Goal: Transaction & Acquisition: Purchase product/service

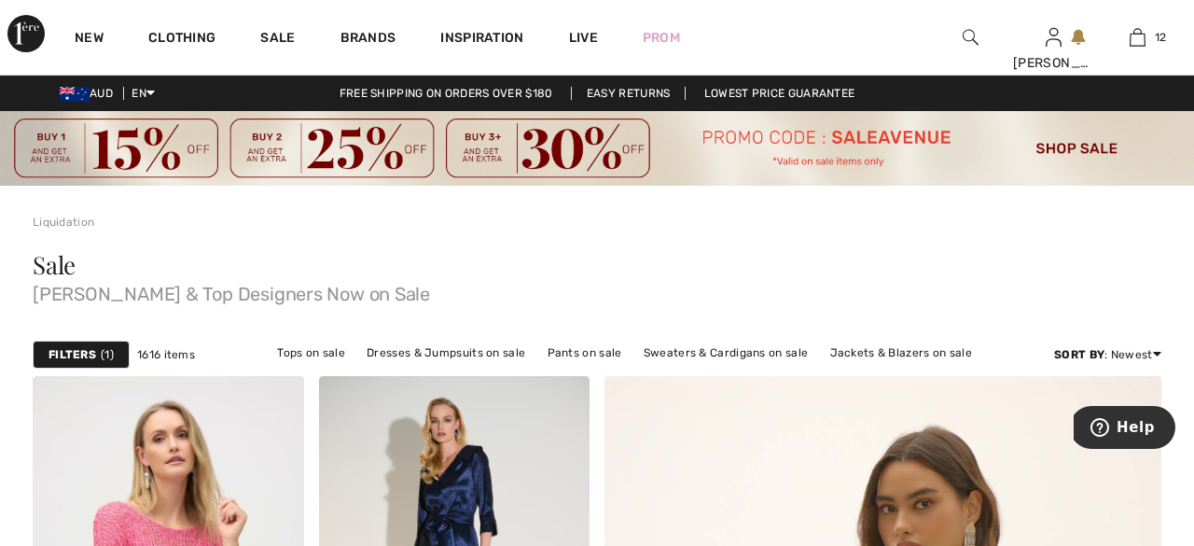
click at [933, 160] on img at bounding box center [597, 148] width 1194 height 75
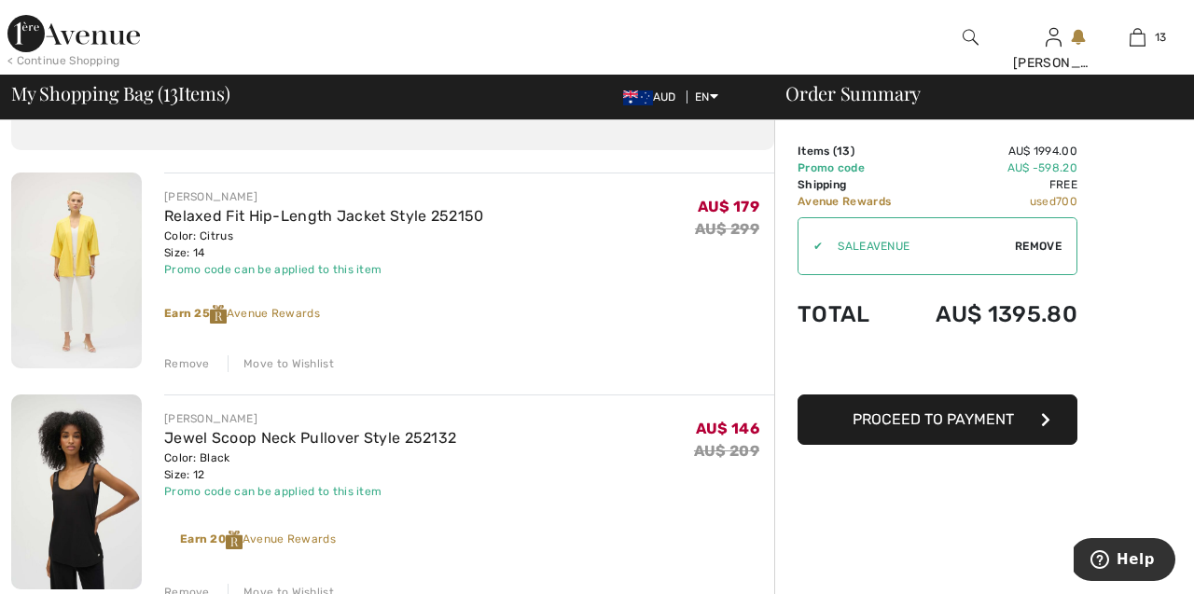
scroll to position [130, 0]
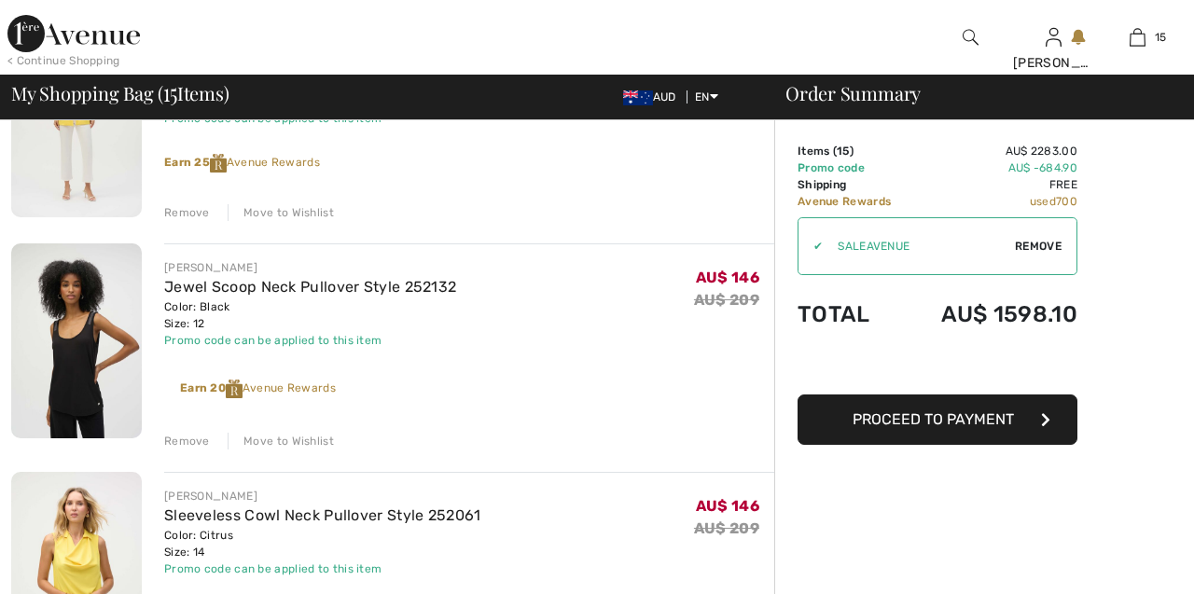
scroll to position [273, 0]
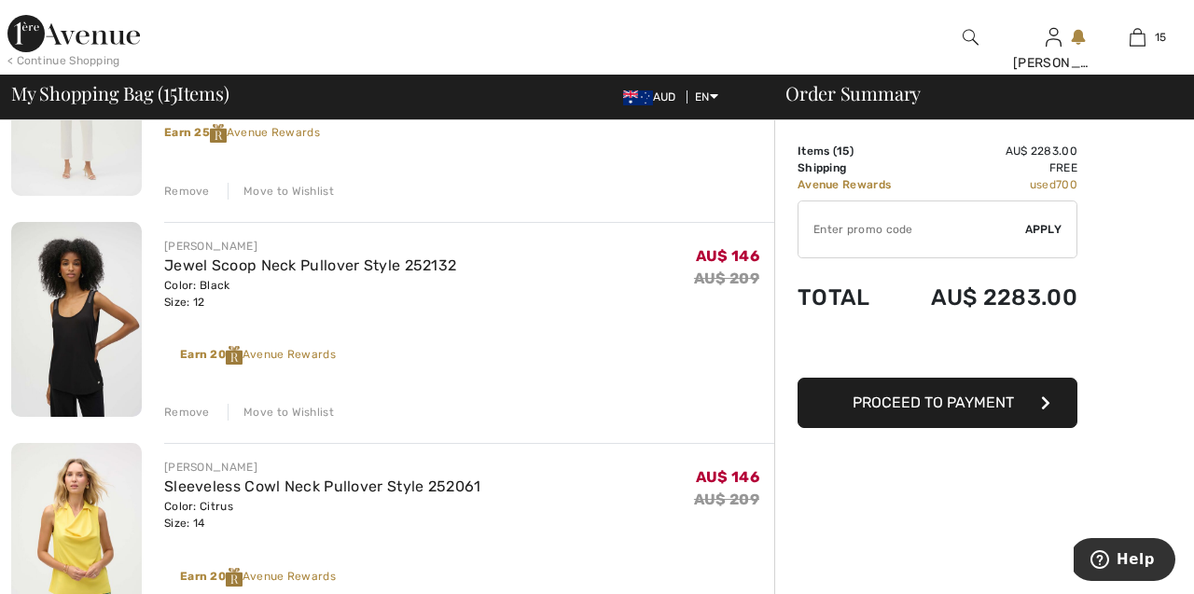
type input "SALEAVENUE"
type input "NEW15"
type input "SALEAVENUE"
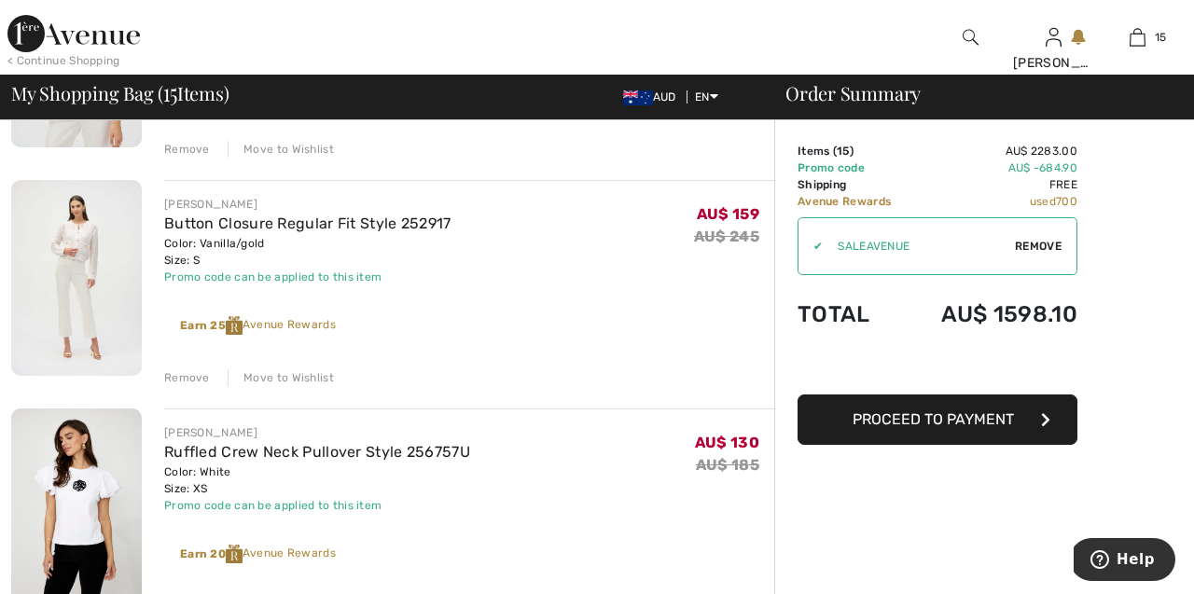
scroll to position [3062, 0]
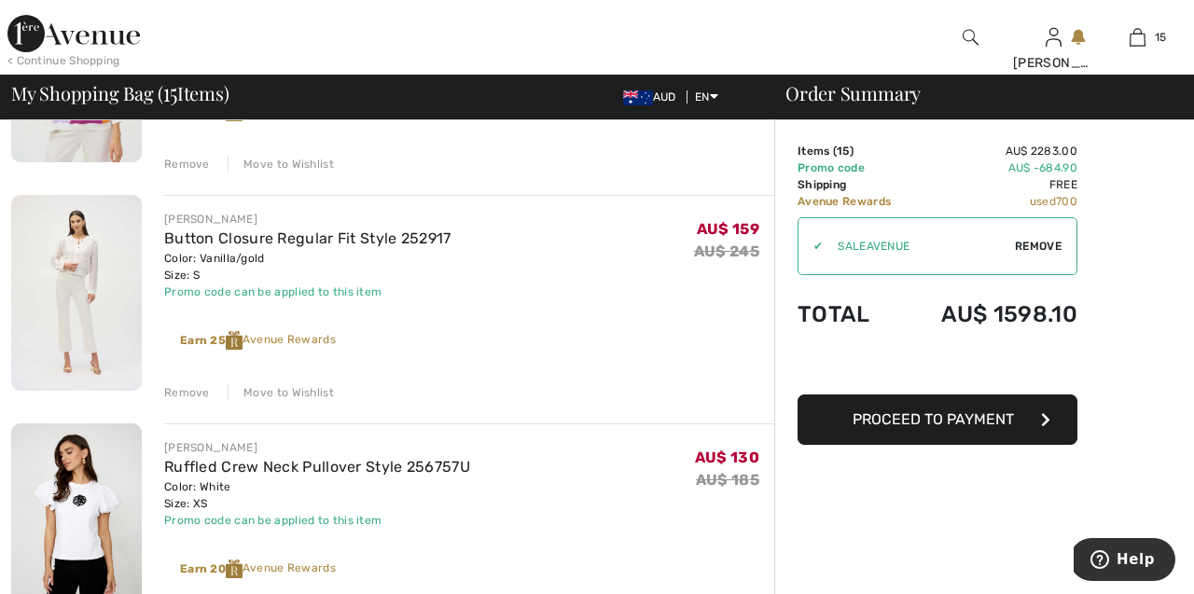
click at [891, 422] on span "Proceed to Payment" at bounding box center [933, 419] width 161 height 18
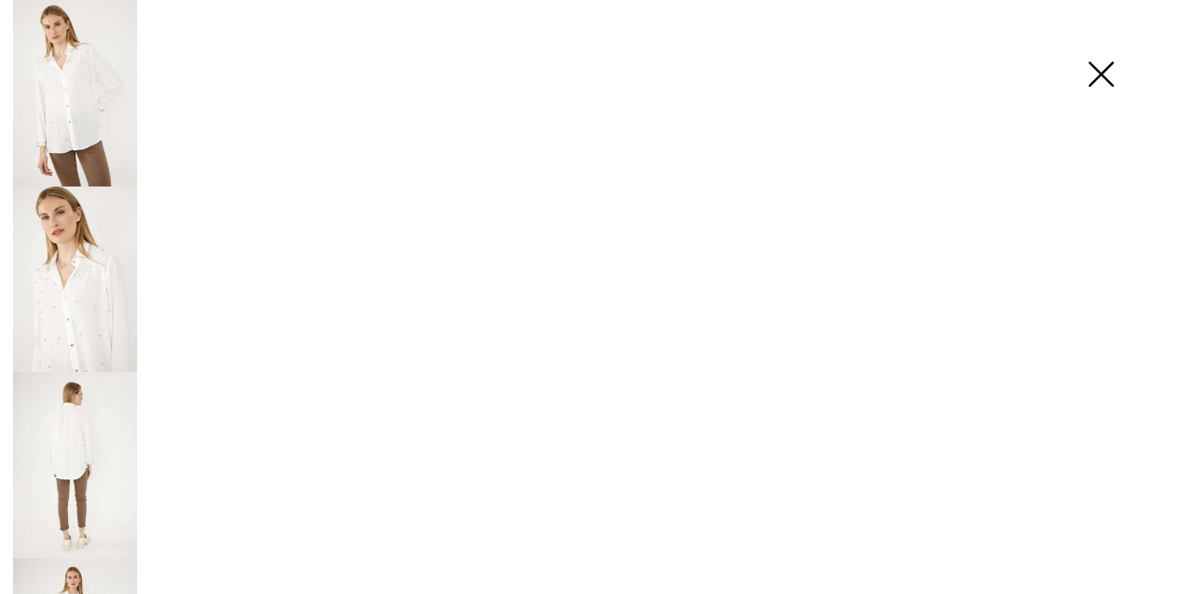
checkbox input "true"
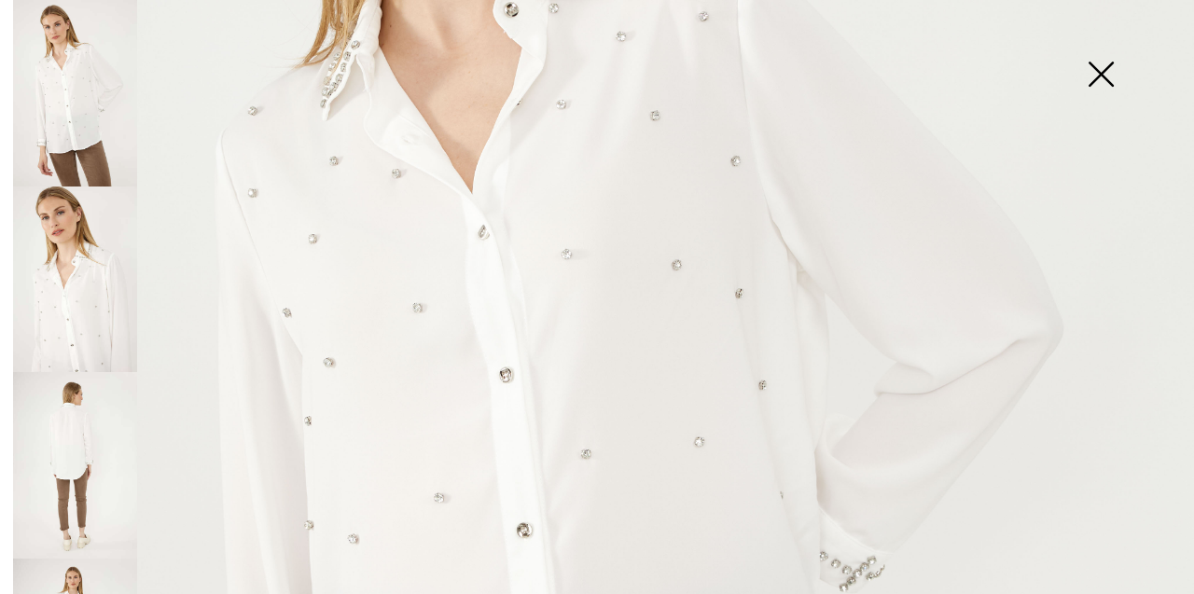
scroll to position [452, 0]
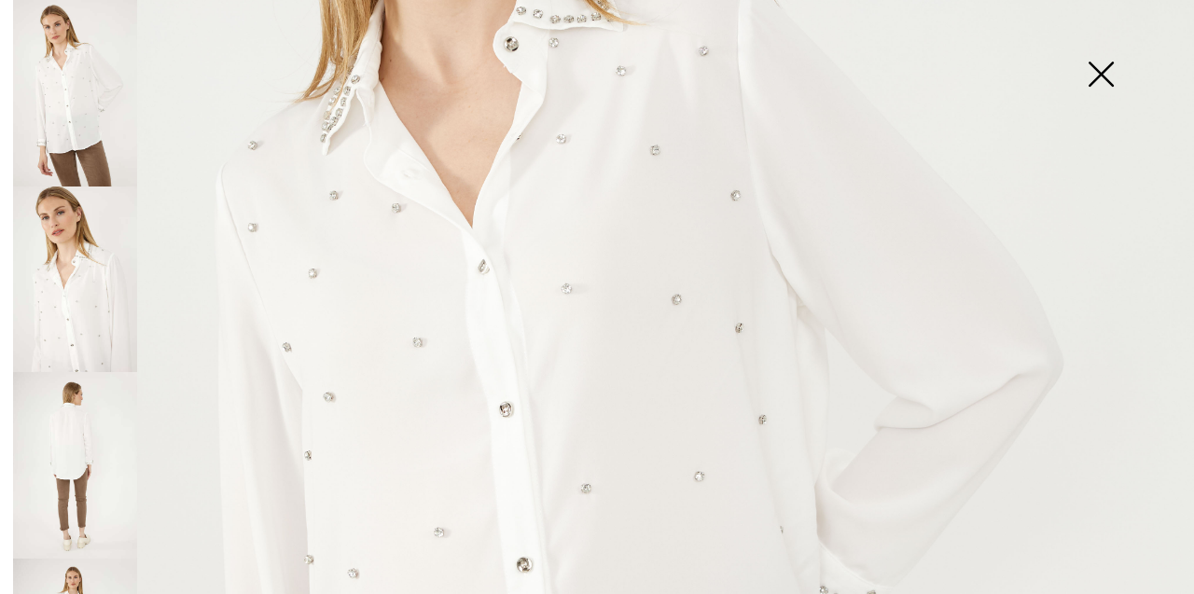
click at [84, 353] on img at bounding box center [75, 280] width 124 height 187
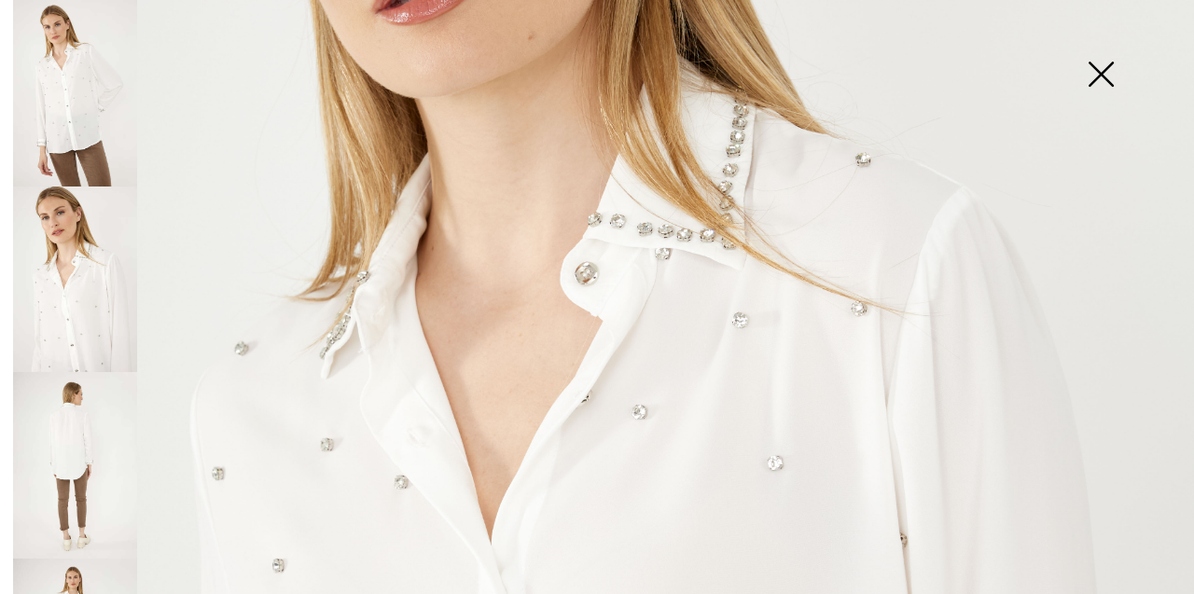
click at [85, 415] on img at bounding box center [75, 465] width 124 height 187
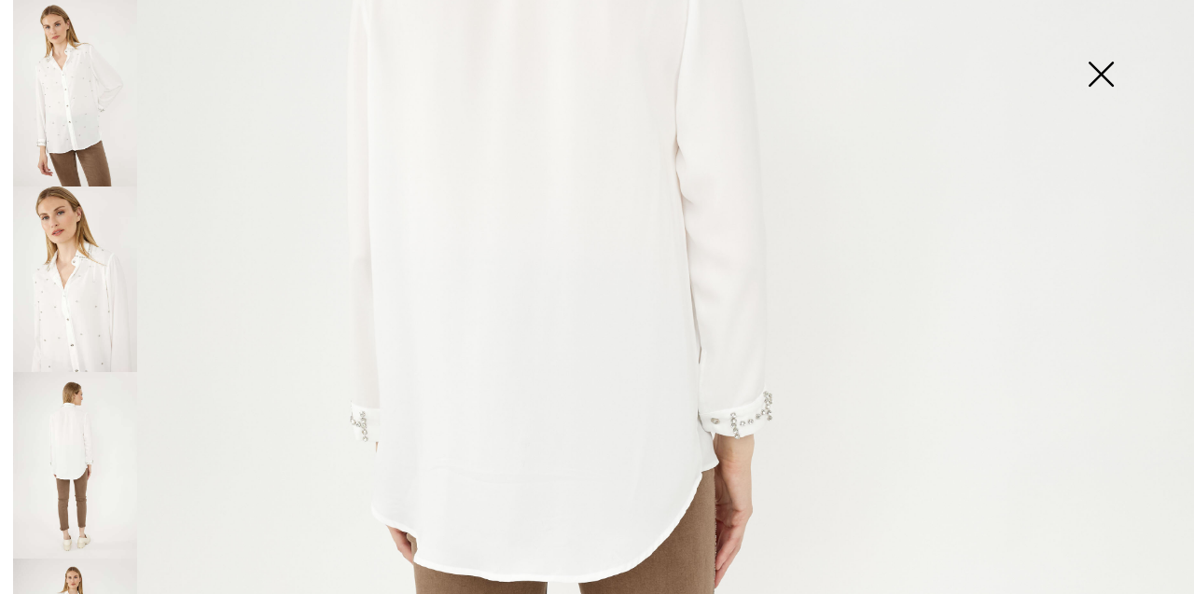
click at [1107, 64] on img at bounding box center [1100, 76] width 93 height 96
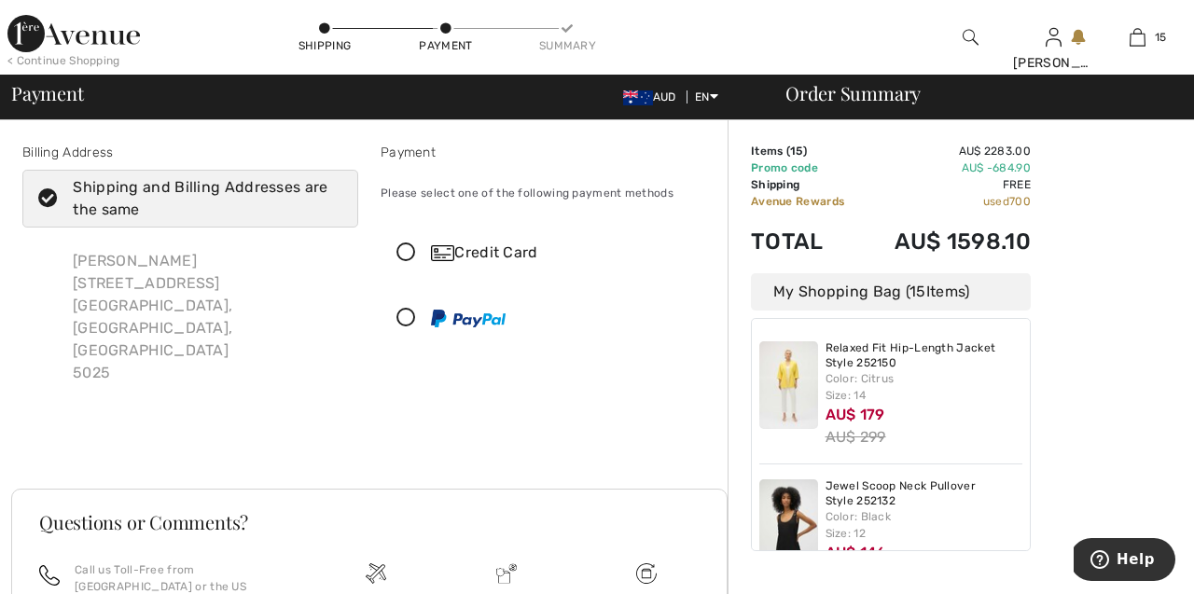
click at [407, 321] on icon at bounding box center [405, 319] width 49 height 20
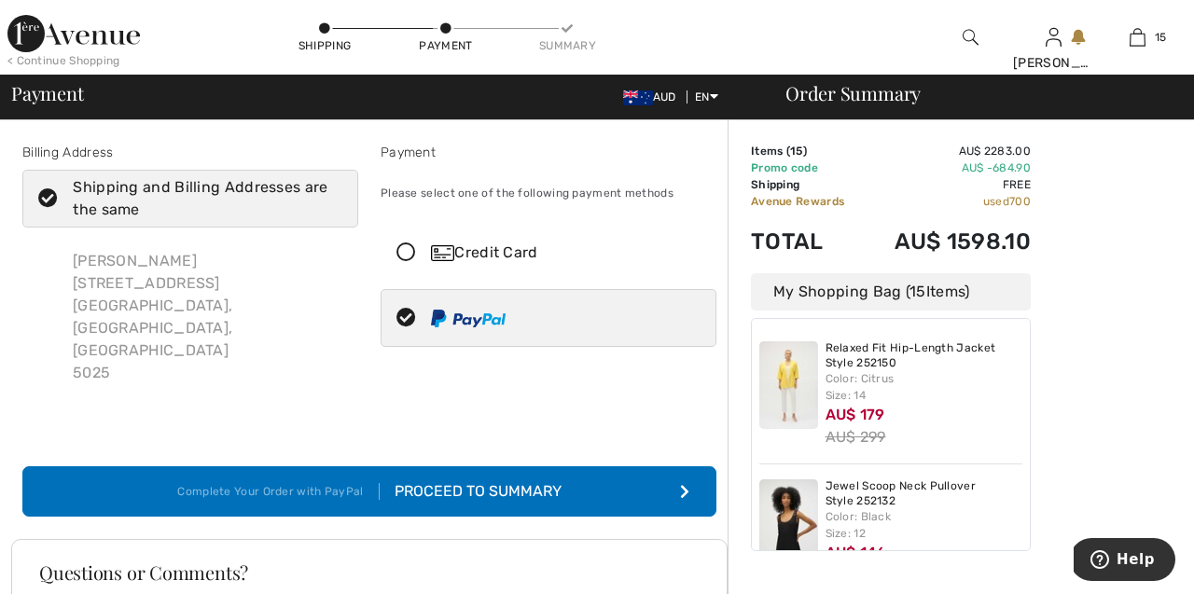
click at [430, 480] on div "Proceed to Summary" at bounding box center [471, 491] width 182 height 22
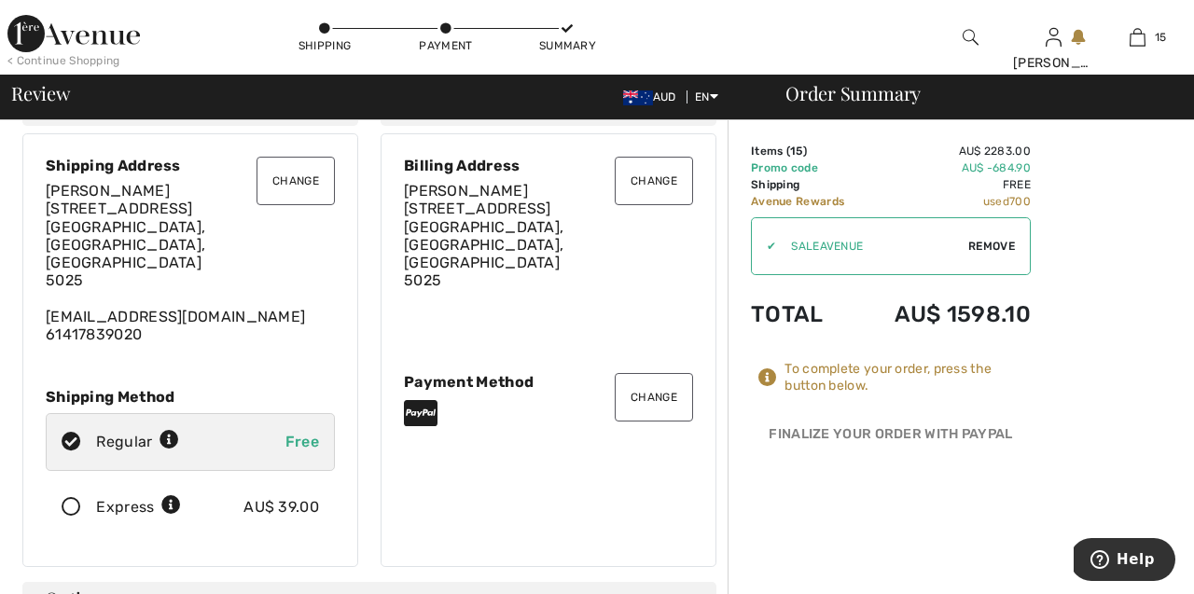
scroll to position [57, 0]
